Goal: Find specific page/section: Find specific page/section

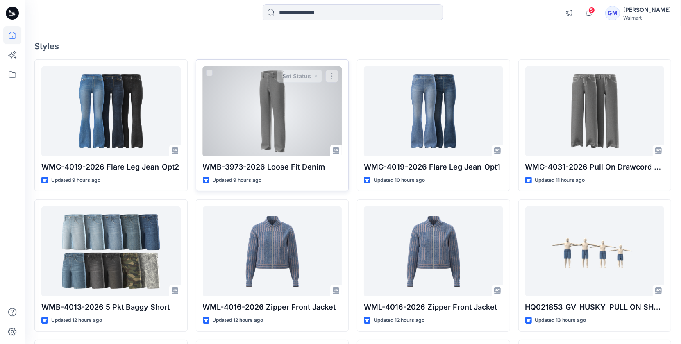
scroll to position [56, 0]
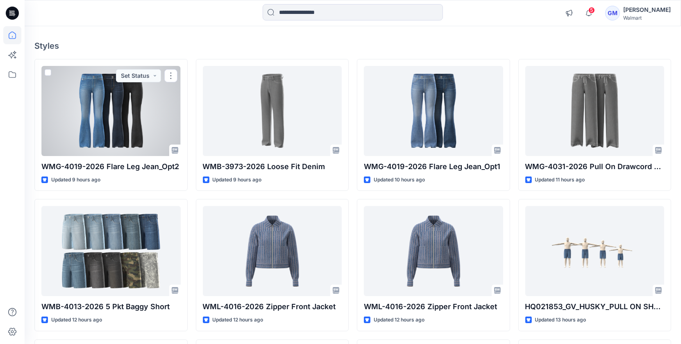
click at [98, 86] on div at bounding box center [110, 111] width 139 height 90
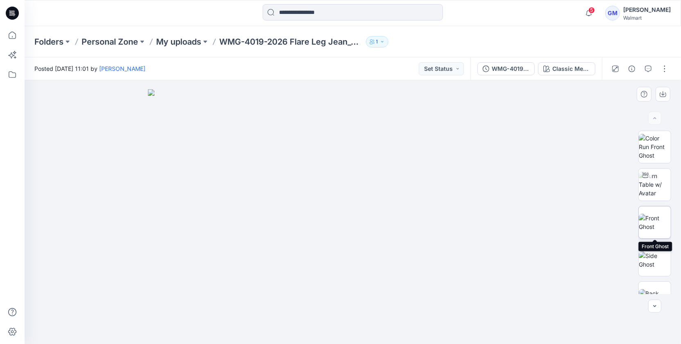
click at [653, 214] on img at bounding box center [655, 222] width 32 height 17
click at [648, 262] on img at bounding box center [655, 259] width 32 height 17
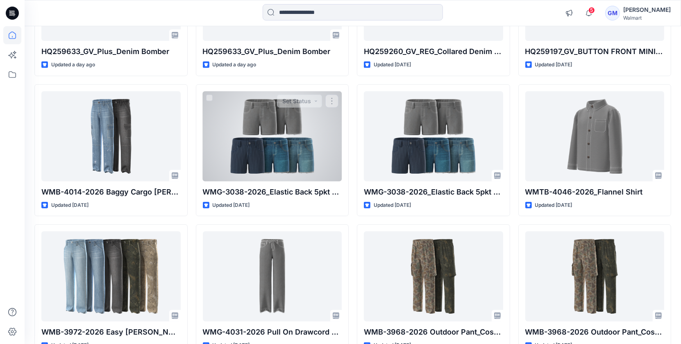
scroll to position [633, 0]
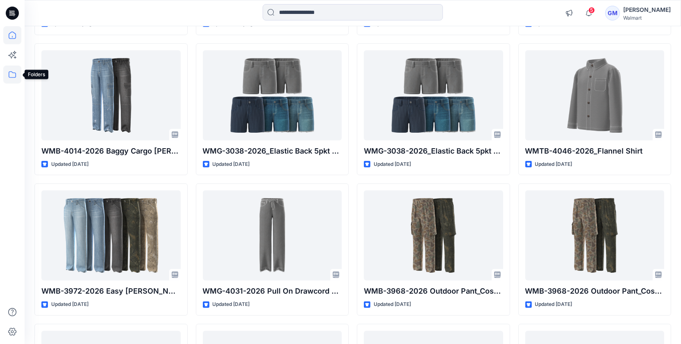
click at [11, 67] on icon at bounding box center [12, 75] width 18 height 18
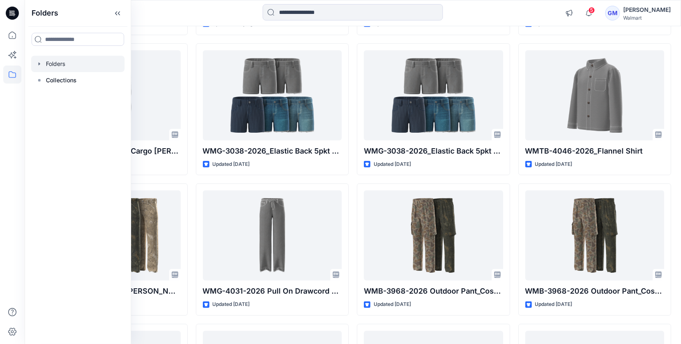
click at [66, 60] on div at bounding box center [77, 64] width 93 height 16
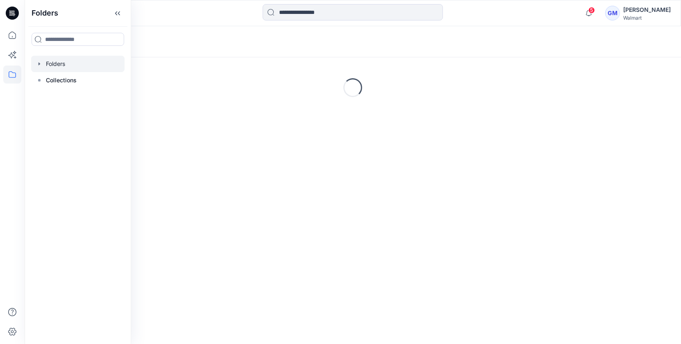
click at [192, 48] on div "Folders" at bounding box center [353, 41] width 657 height 31
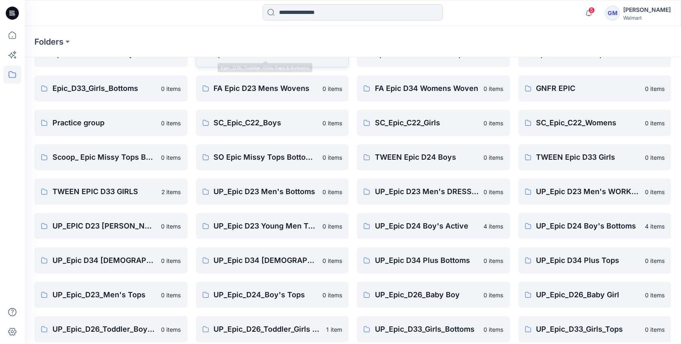
scroll to position [195, 0]
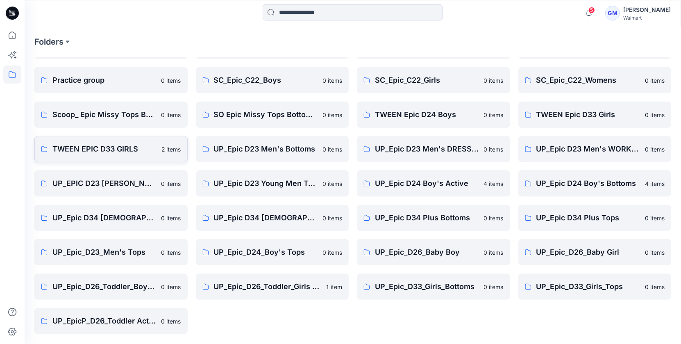
click at [71, 142] on link "TWEEN EPIC D33 GIRLS 2 items" at bounding box center [110, 149] width 153 height 26
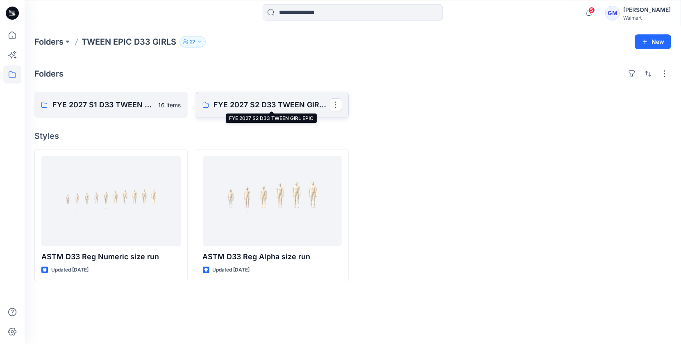
click at [230, 100] on p "FYE 2027 S2 D33 TWEEN GIRL EPIC" at bounding box center [272, 104] width 116 height 11
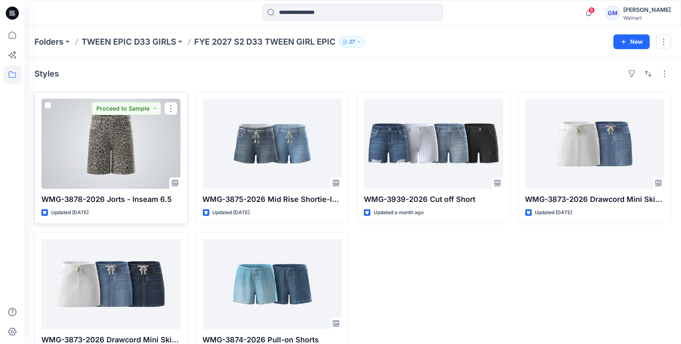
click at [132, 144] on div at bounding box center [110, 144] width 139 height 90
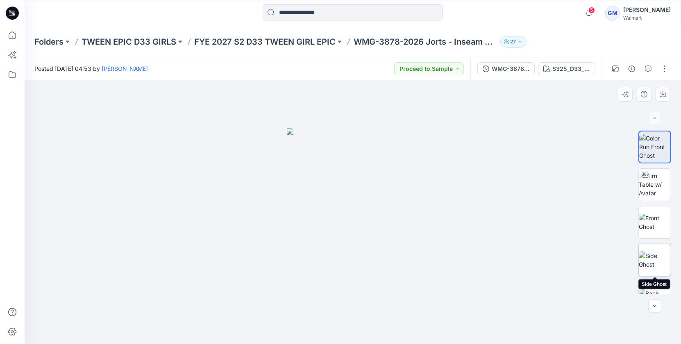
click at [644, 260] on img at bounding box center [655, 260] width 32 height 17
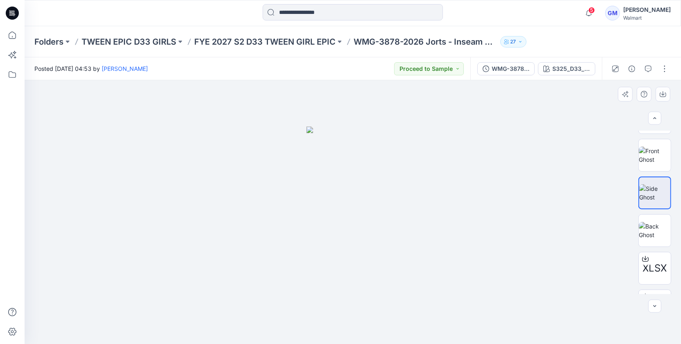
scroll to position [72, 0]
click at [655, 223] on img at bounding box center [655, 225] width 32 height 17
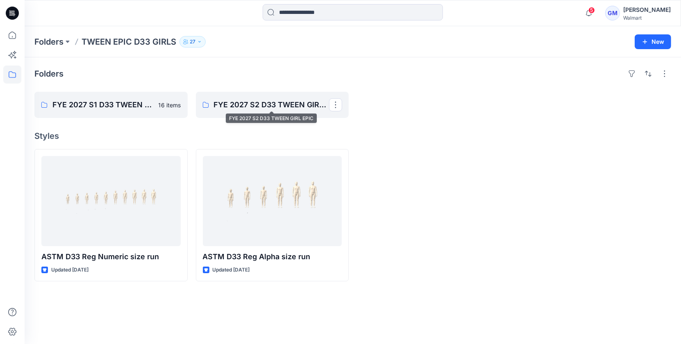
drag, startPoint x: 242, startPoint y: 104, endPoint x: 190, endPoint y: 103, distance: 52.5
click at [242, 104] on p "FYE 2027 S2 D33 TWEEN GIRL EPIC" at bounding box center [272, 104] width 116 height 11
click at [98, 107] on p "FYE 2027 S1 D33 TWEEN GIRL EPIC" at bounding box center [110, 104] width 116 height 11
